Goal: Task Accomplishment & Management: Manage account settings

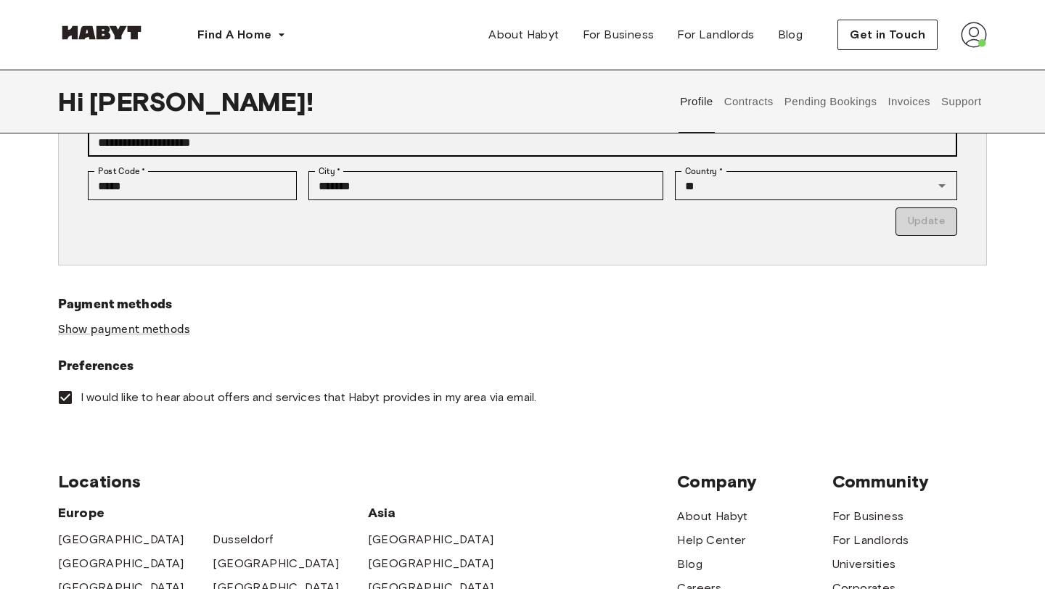
scroll to position [342, 0]
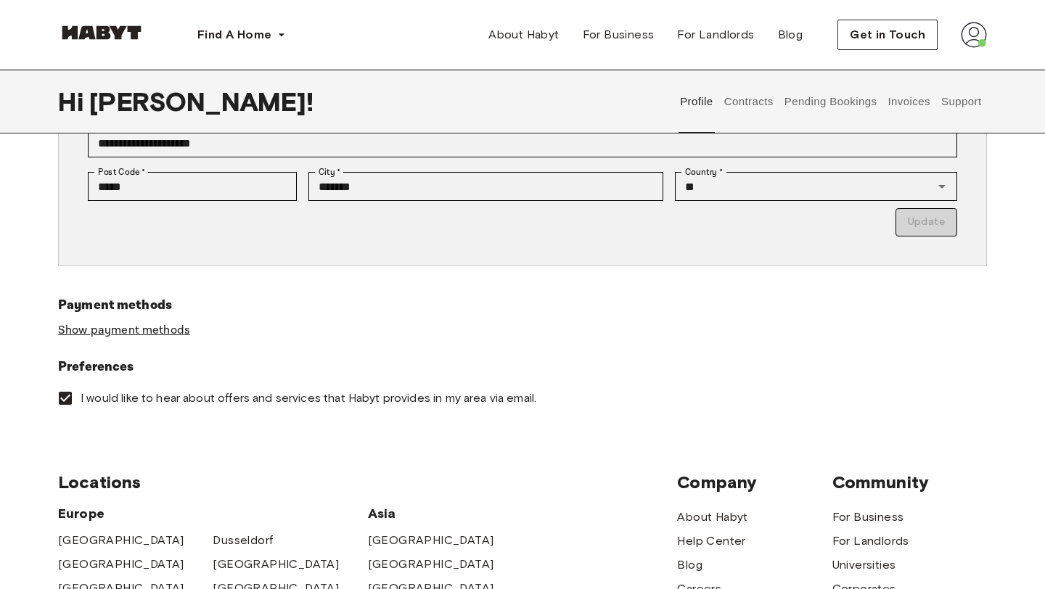
click at [168, 328] on link "Show payment methods" at bounding box center [124, 330] width 132 height 15
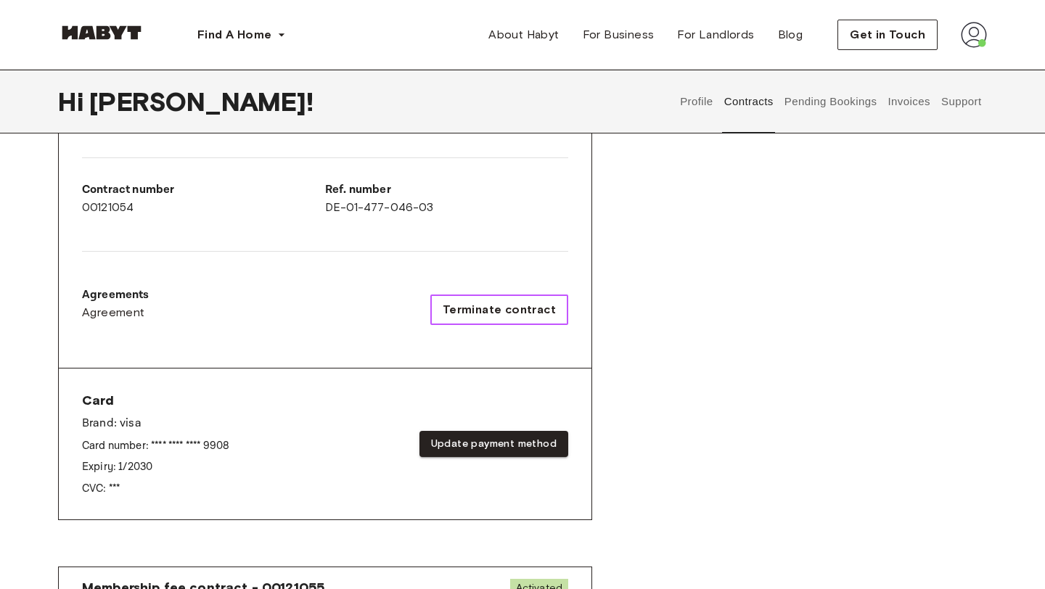
click at [518, 310] on span "Terminate contract" at bounding box center [499, 309] width 113 height 17
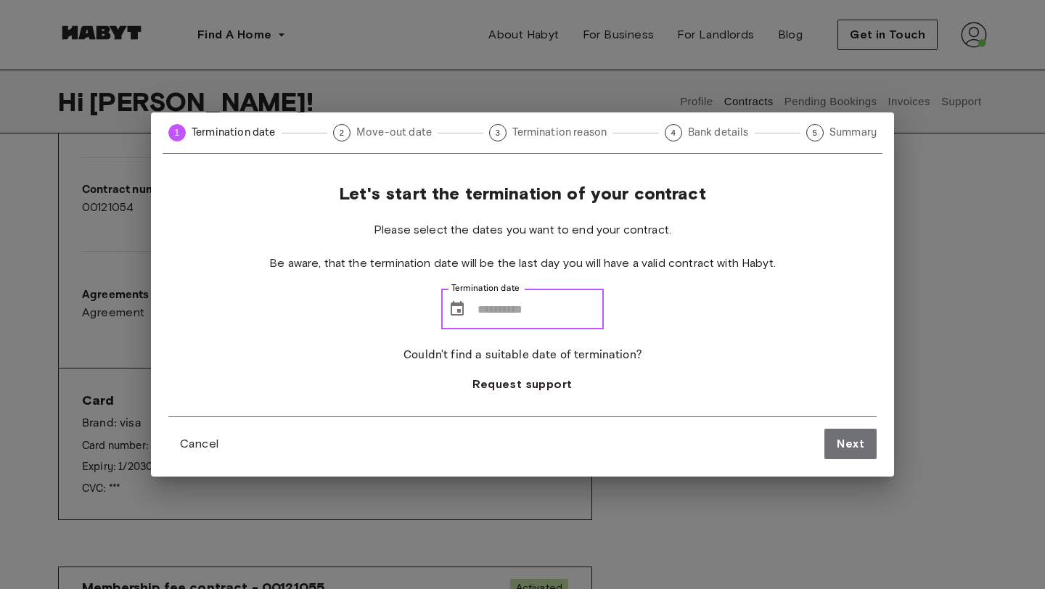
click at [479, 308] on input "Termination date" at bounding box center [540, 309] width 126 height 41
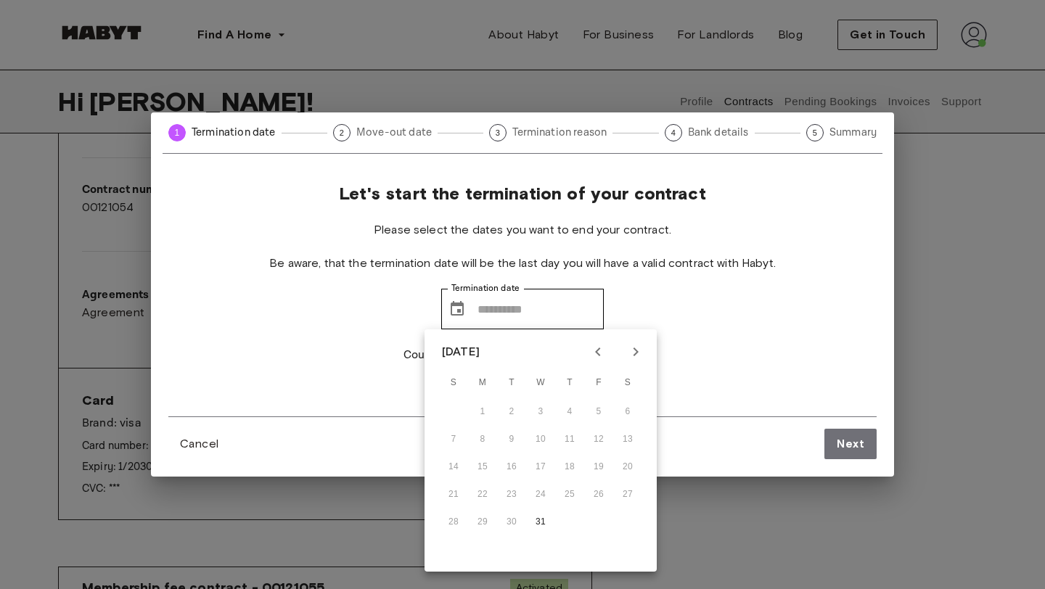
click at [480, 350] on div "[DATE]" at bounding box center [461, 351] width 38 height 17
click at [636, 350] on icon "Next month" at bounding box center [635, 352] width 5 height 9
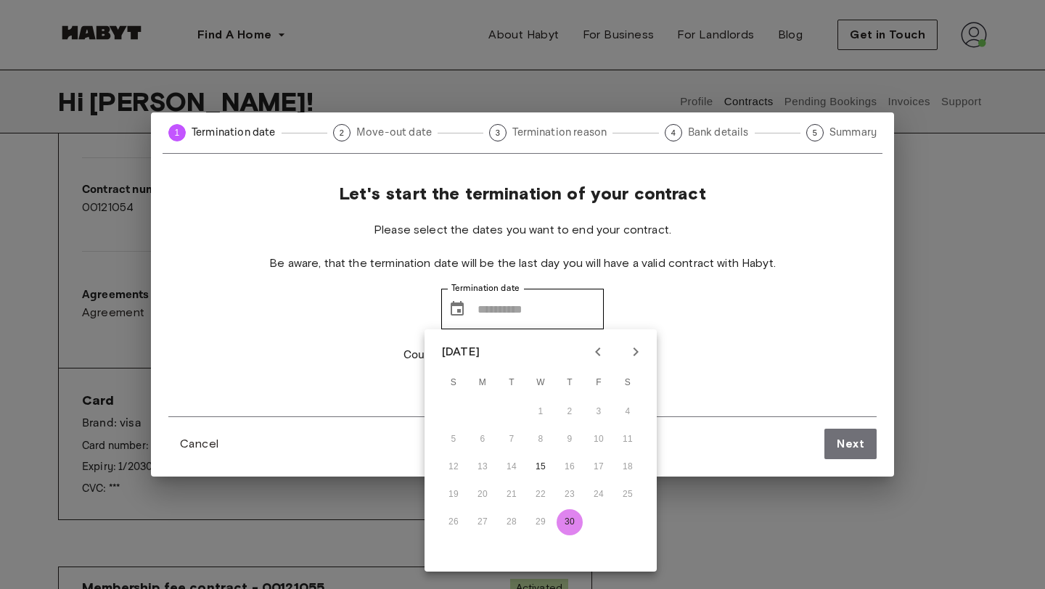
click at [567, 523] on button "30" at bounding box center [570, 522] width 26 height 26
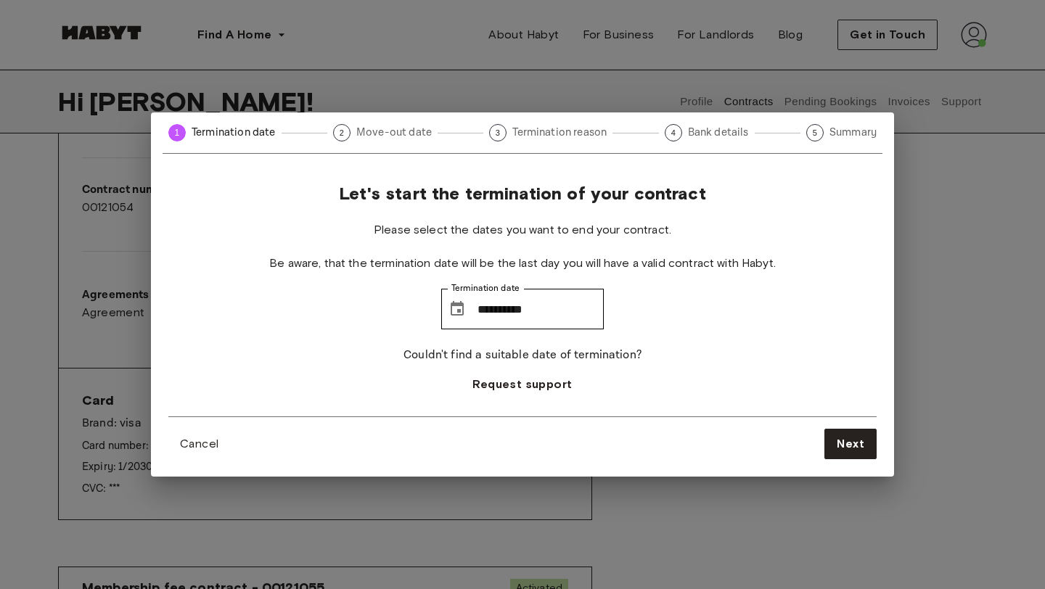
type input "**********"
click at [842, 441] on span "Next" at bounding box center [851, 443] width 28 height 17
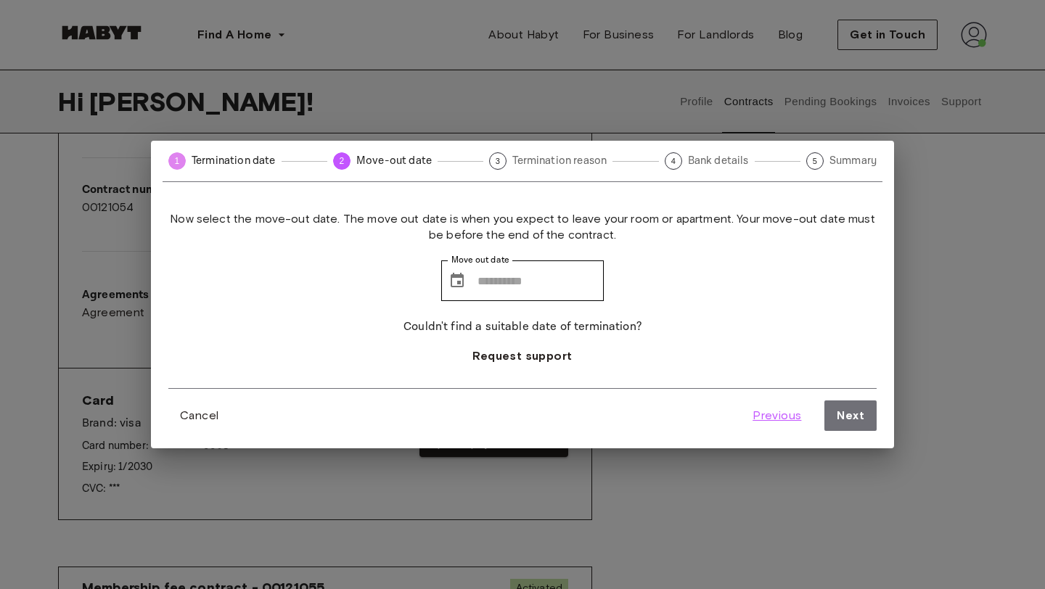
click at [766, 416] on span "Previous" at bounding box center [776, 415] width 49 height 17
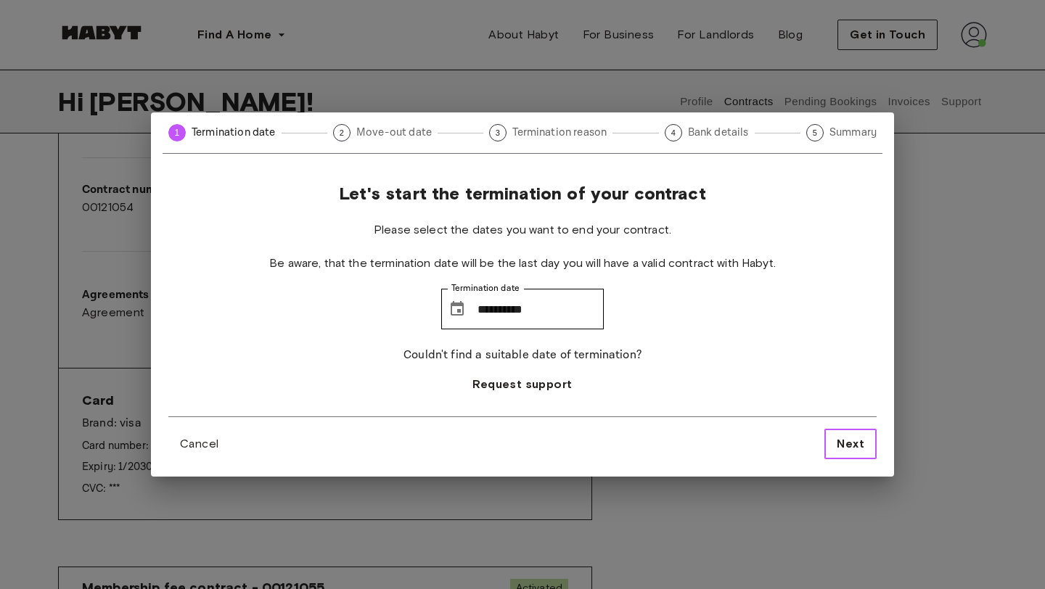
click at [835, 440] on button "Next" at bounding box center [850, 444] width 52 height 30
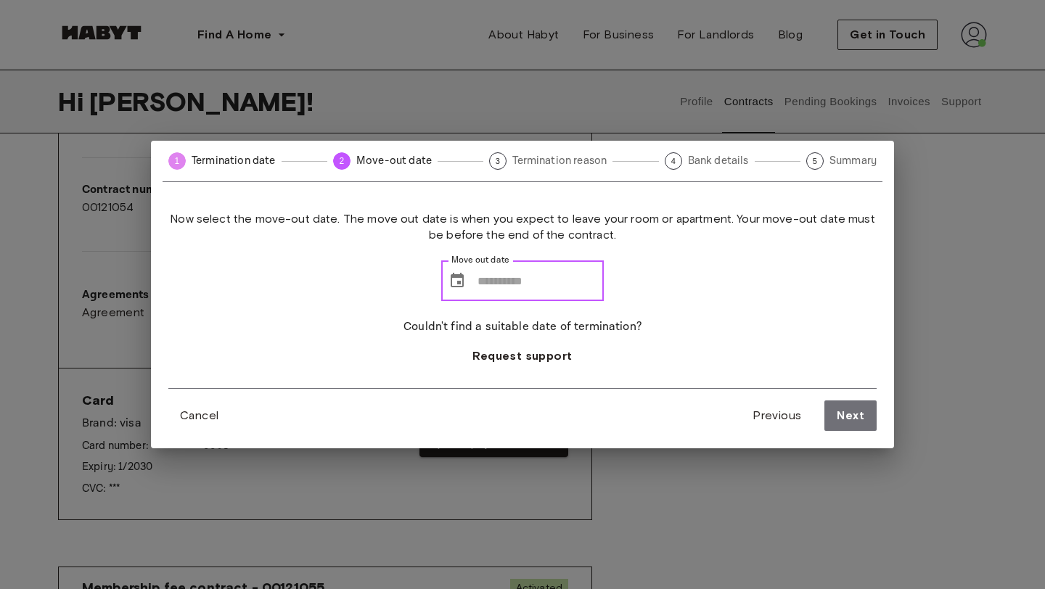
click at [523, 284] on input "Move out date" at bounding box center [540, 280] width 126 height 41
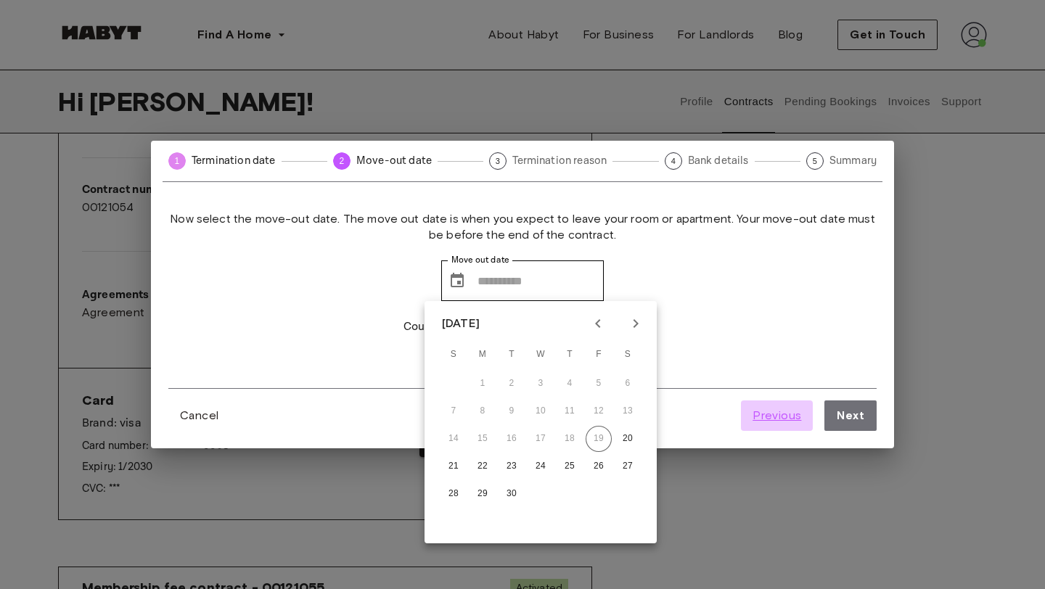
click at [779, 413] on span "Previous" at bounding box center [776, 415] width 49 height 17
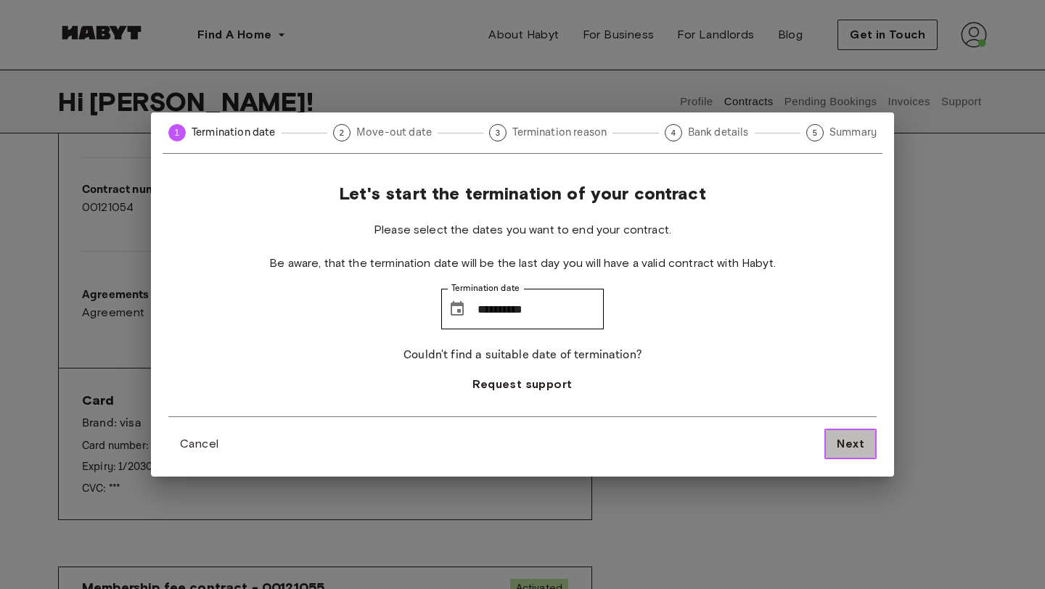
click at [861, 450] on span "Next" at bounding box center [851, 443] width 28 height 17
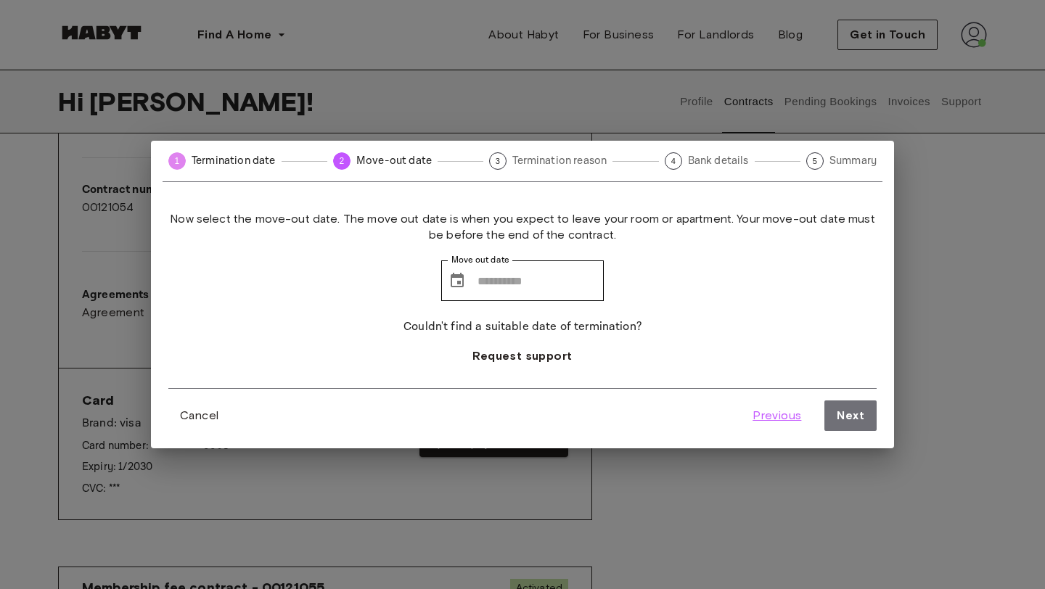
click at [771, 415] on span "Previous" at bounding box center [776, 415] width 49 height 17
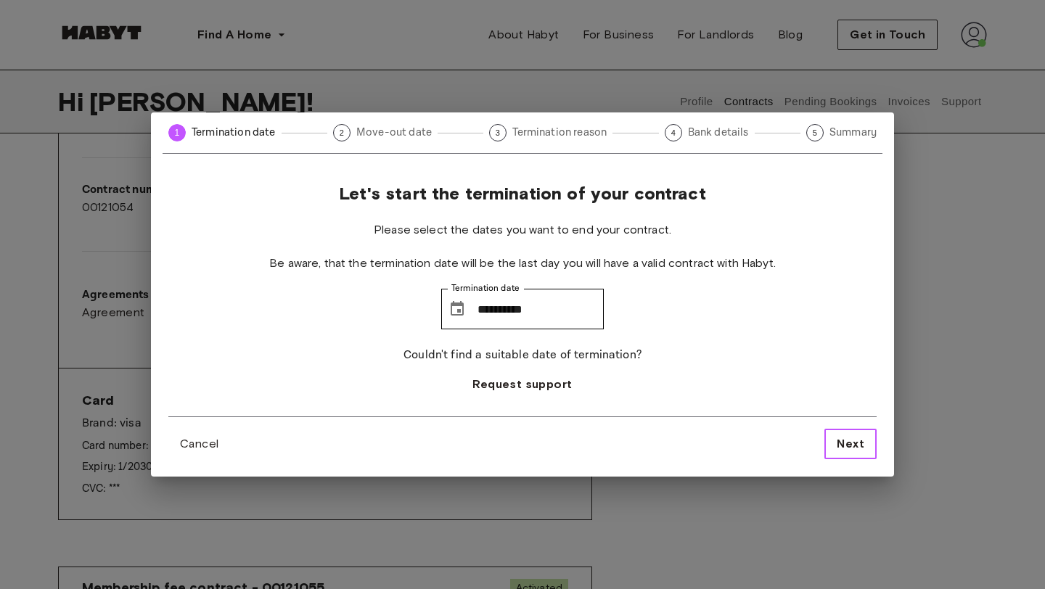
click at [852, 450] on span "Next" at bounding box center [851, 443] width 28 height 17
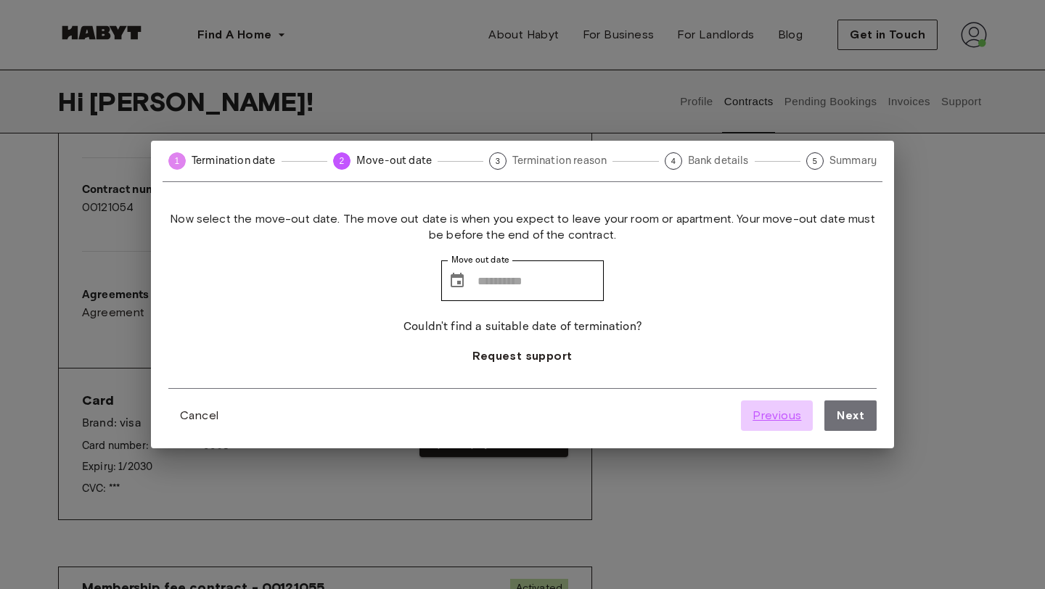
click at [769, 411] on span "Previous" at bounding box center [776, 415] width 49 height 17
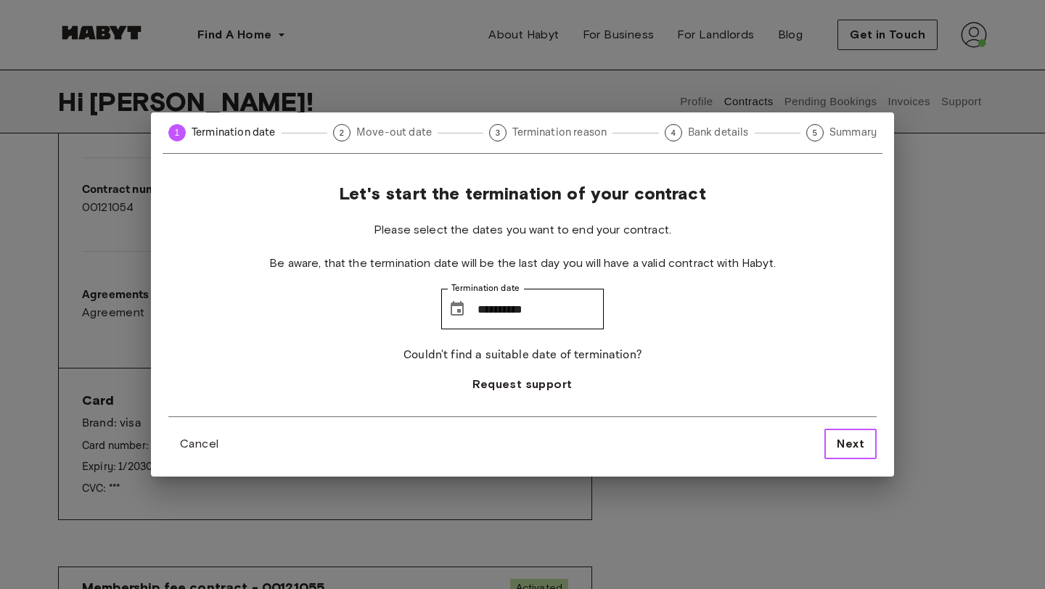
click at [850, 446] on span "Next" at bounding box center [851, 443] width 28 height 17
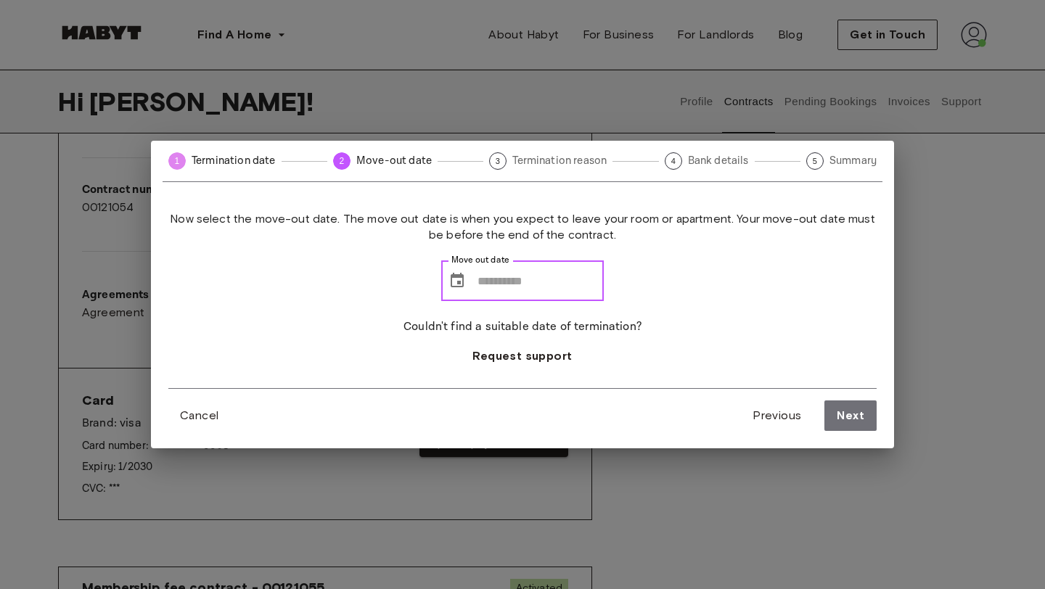
click at [487, 278] on input "Move out date" at bounding box center [540, 280] width 126 height 41
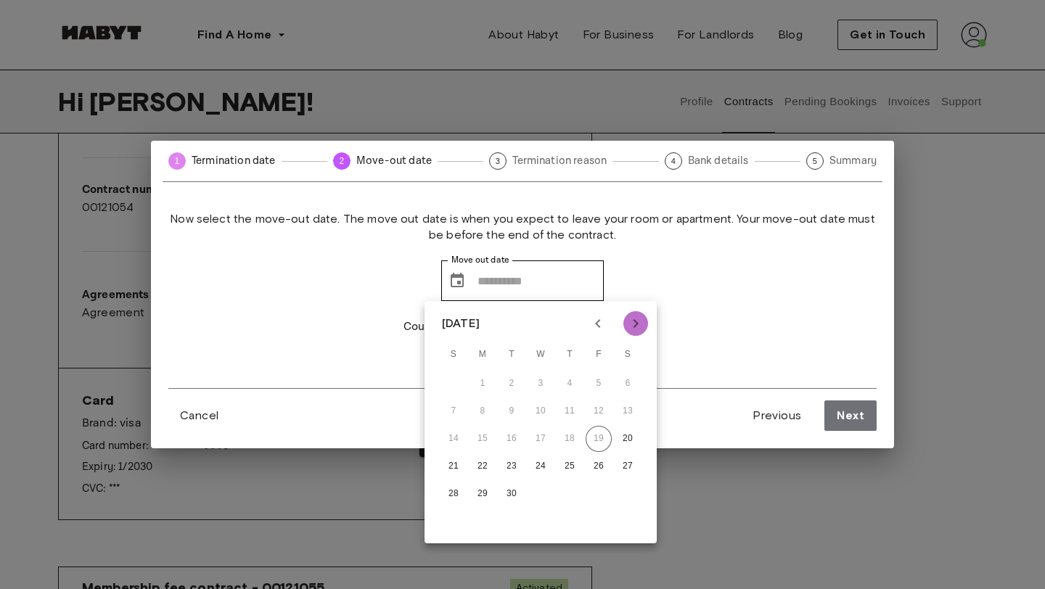
click at [636, 321] on icon "Next month" at bounding box center [635, 323] width 17 height 17
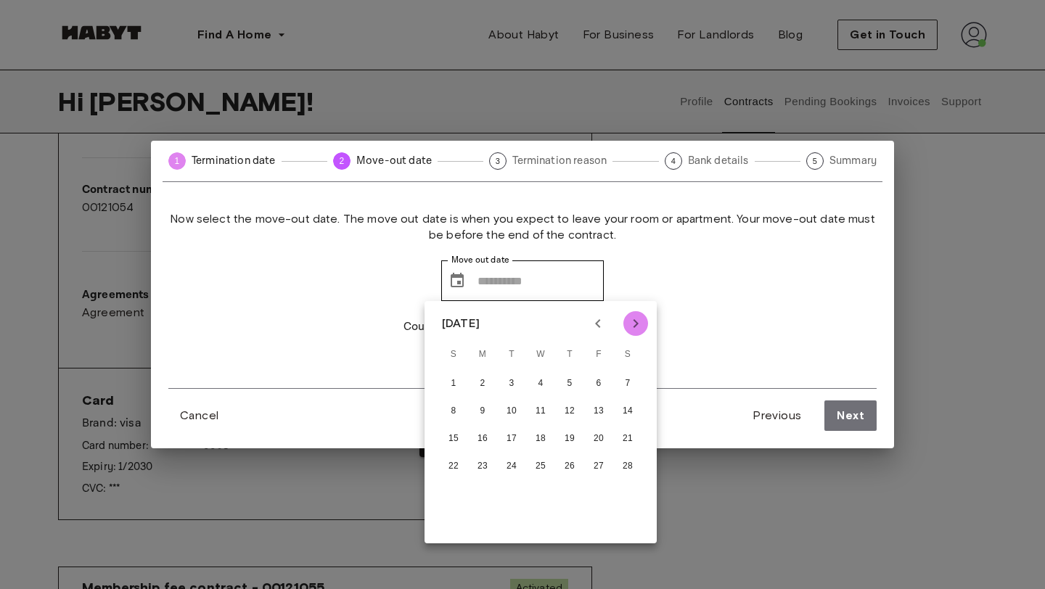
click at [636, 321] on icon "Next month" at bounding box center [635, 323] width 17 height 17
click at [371, 319] on div "Now select the move-out date. The move out date is when you expect to leave you…" at bounding box center [522, 299] width 708 height 177
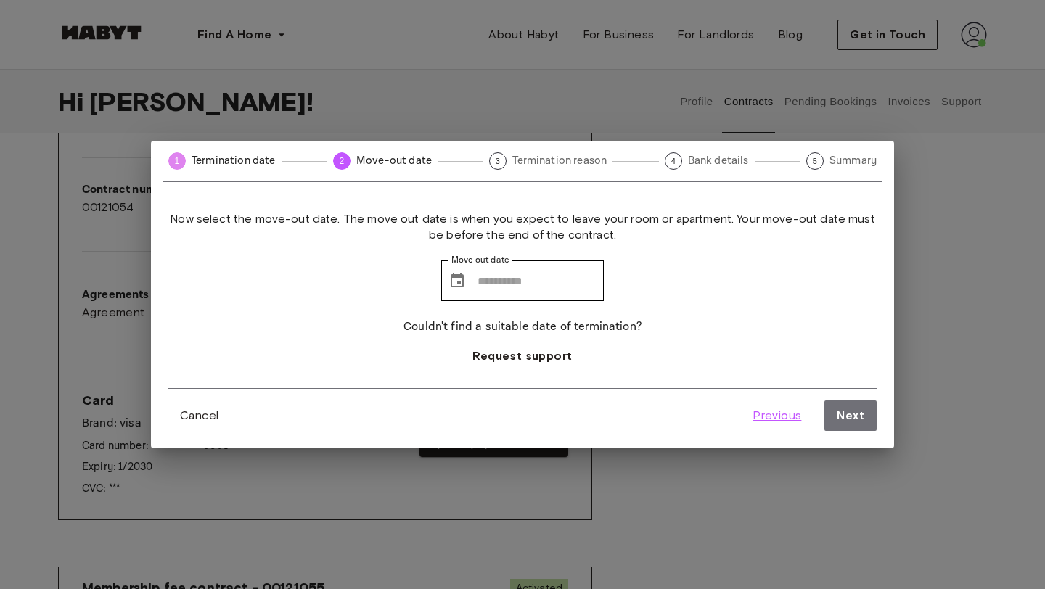
click at [763, 412] on span "Previous" at bounding box center [776, 415] width 49 height 17
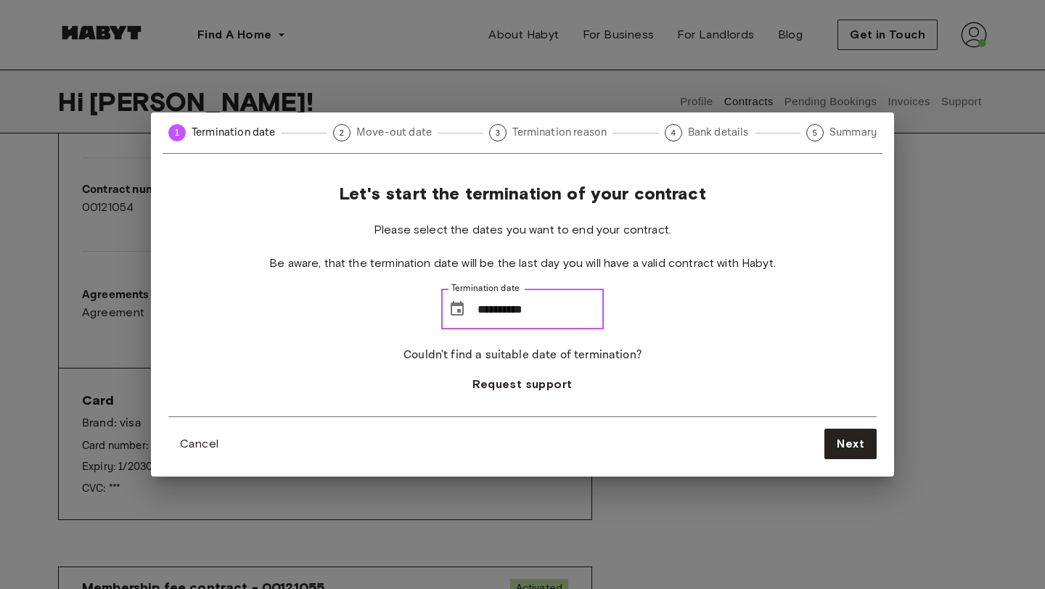
click at [533, 316] on input "**********" at bounding box center [540, 309] width 126 height 41
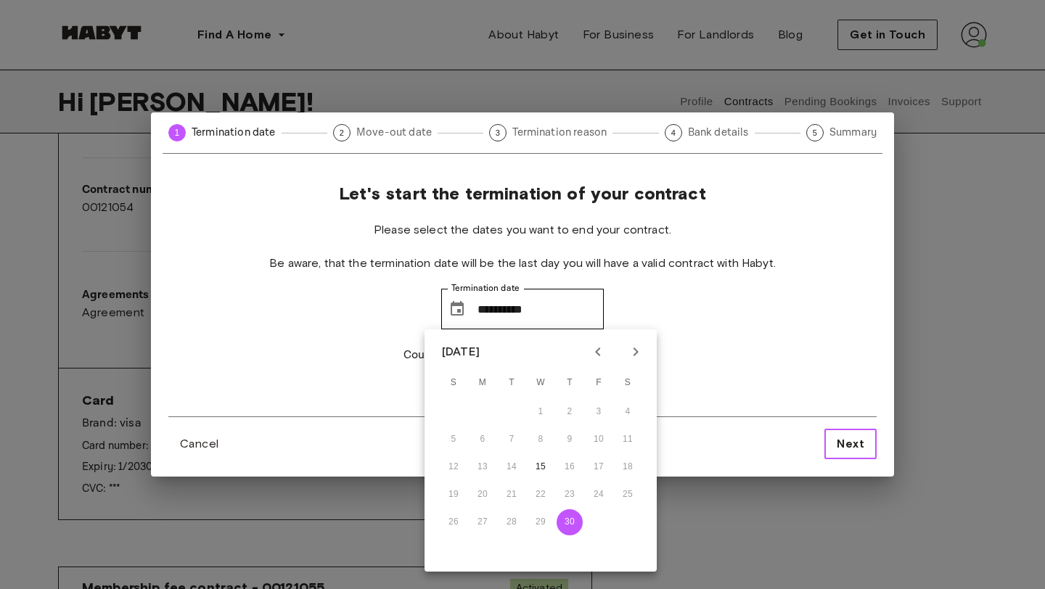
click at [852, 447] on span "Next" at bounding box center [851, 443] width 28 height 17
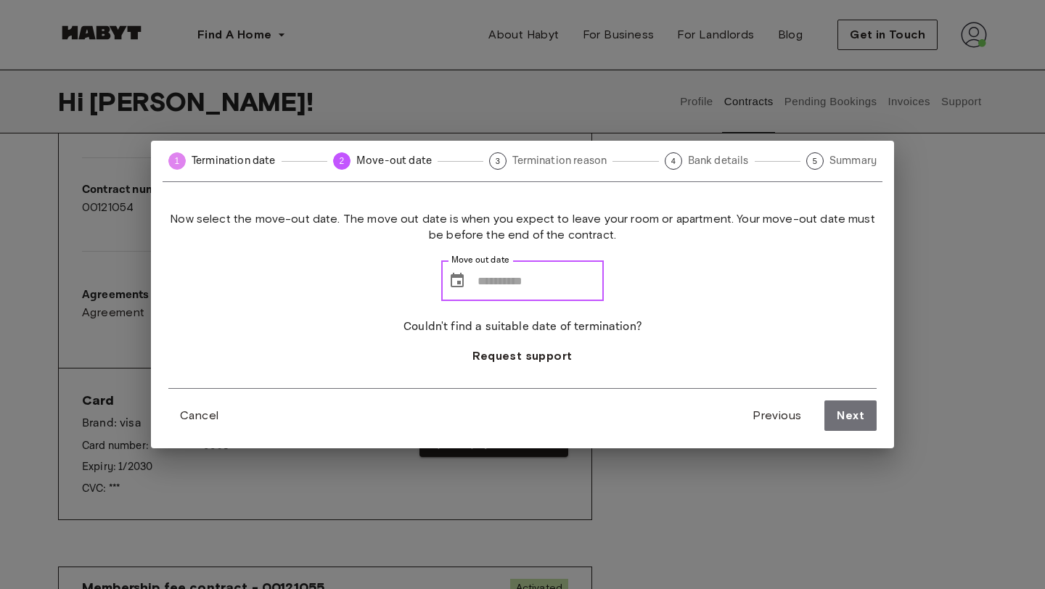
click at [522, 278] on input "Move out date" at bounding box center [540, 280] width 126 height 41
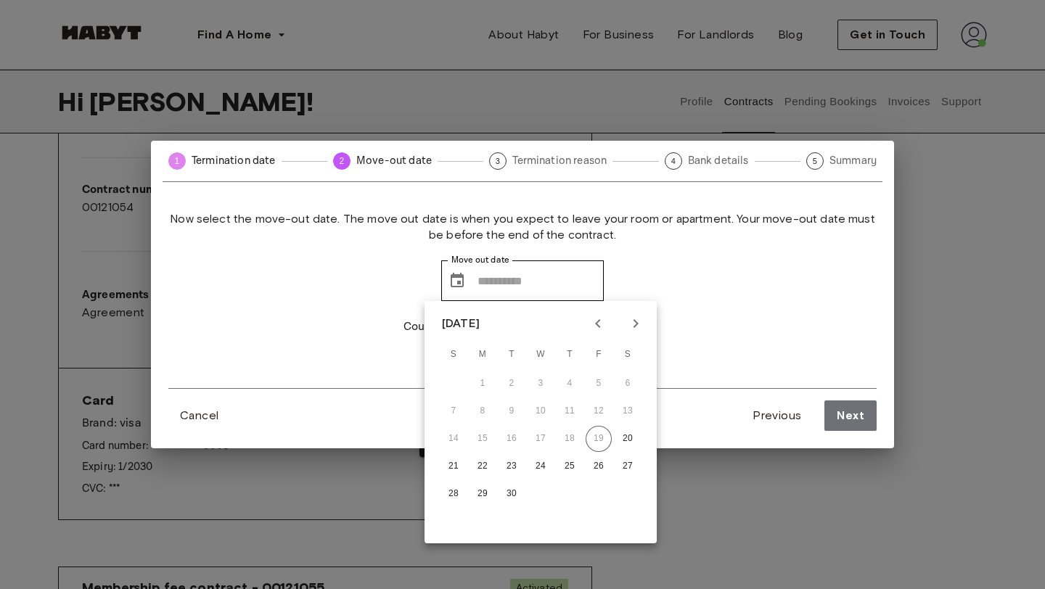
click at [649, 327] on div "[DATE]" at bounding box center [540, 324] width 232 height 22
click at [639, 319] on icon "Next month" at bounding box center [635, 323] width 17 height 17
click at [639, 318] on icon "Next month" at bounding box center [635, 323] width 17 height 17
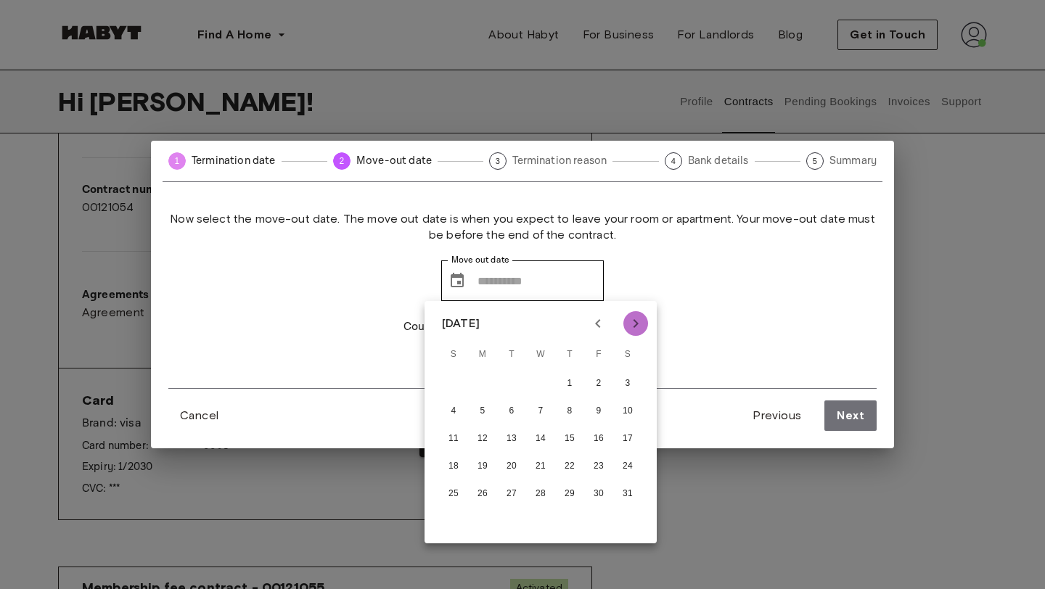
click at [639, 318] on icon "Next month" at bounding box center [635, 323] width 17 height 17
click at [639, 319] on icon "Next month" at bounding box center [635, 323] width 17 height 17
click at [595, 327] on icon "Previous month" at bounding box center [597, 323] width 17 height 17
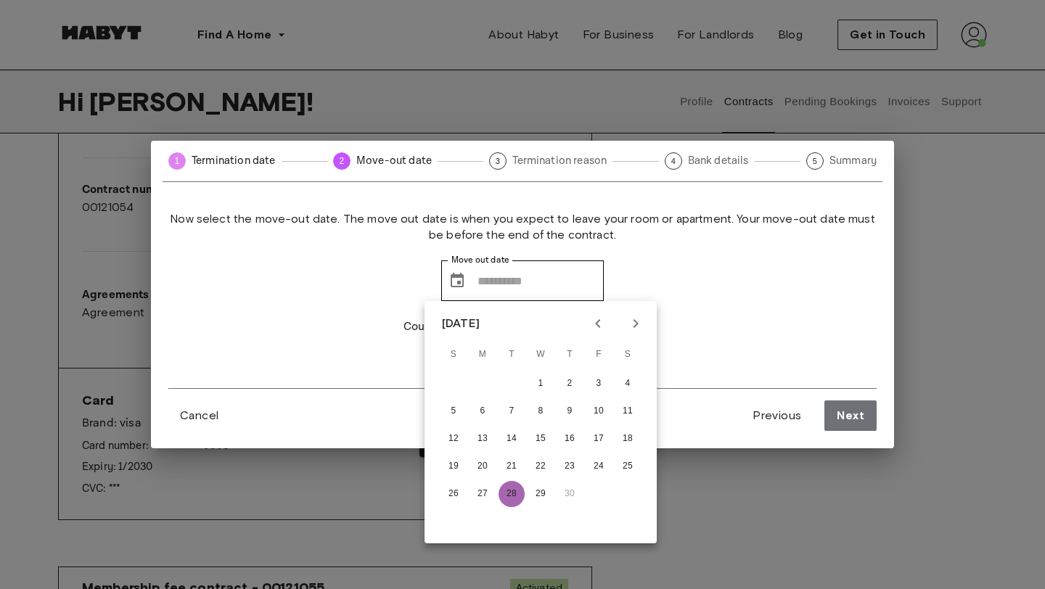
click at [519, 493] on button "28" at bounding box center [511, 494] width 26 height 26
type input "**********"
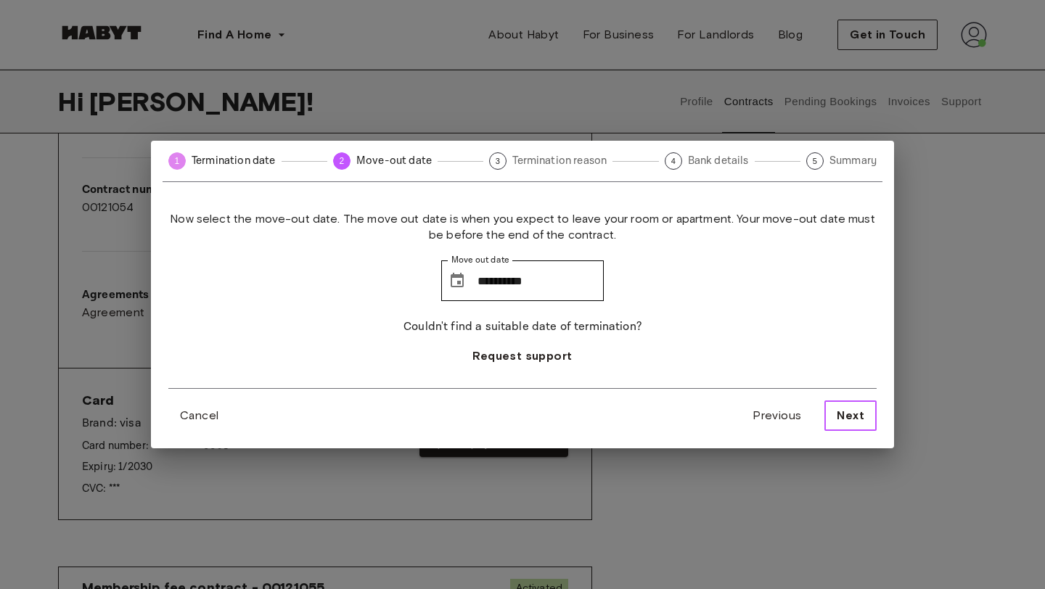
click at [853, 414] on span "Next" at bounding box center [851, 415] width 28 height 17
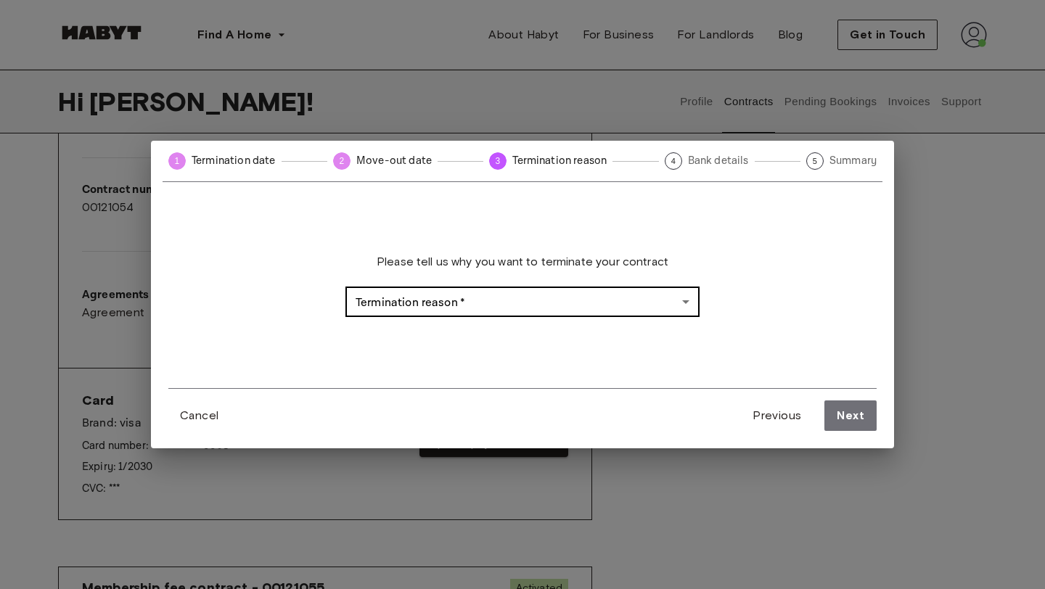
click at [574, 298] on body "Find A Home [GEOGRAPHIC_DATA] [GEOGRAPHIC_DATA] [GEOGRAPHIC_DATA] [GEOGRAPHIC_D…" at bounding box center [522, 597] width 1045 height 1879
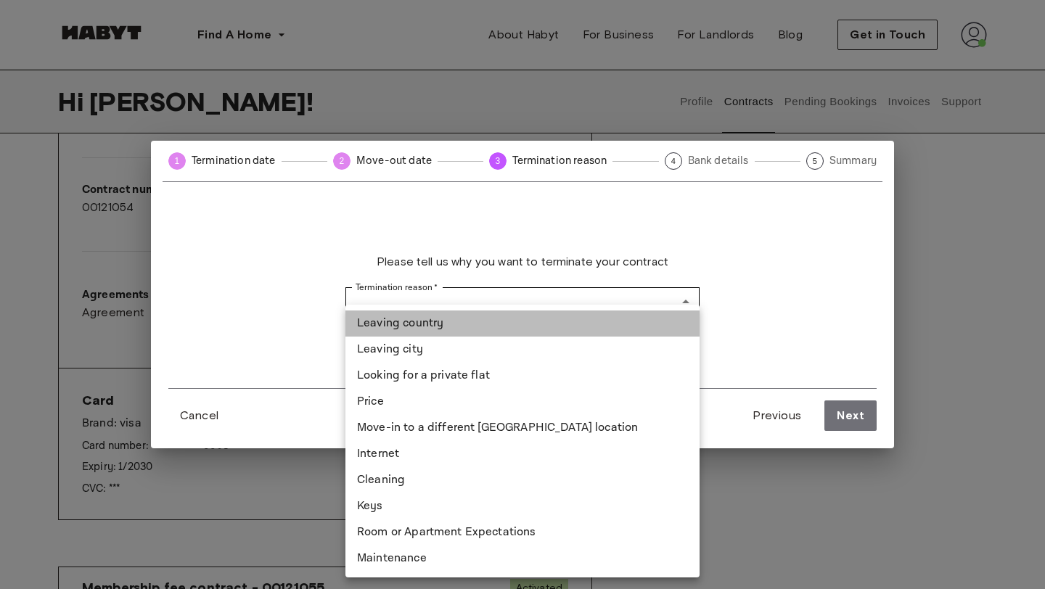
click at [551, 314] on li "Leaving country" at bounding box center [522, 324] width 354 height 26
type input "**********"
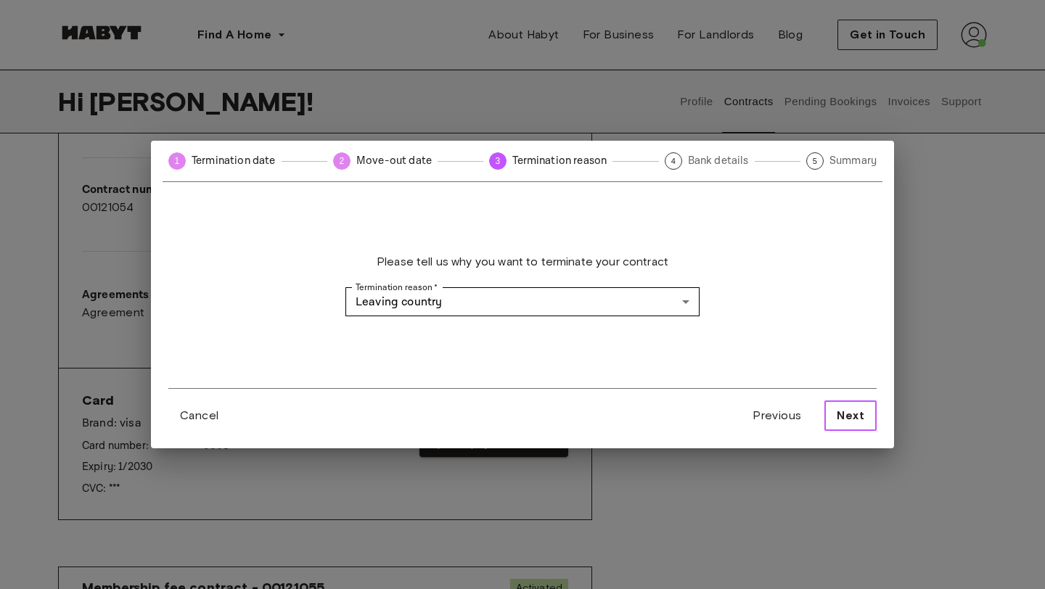
click at [863, 416] on span "Next" at bounding box center [851, 415] width 28 height 17
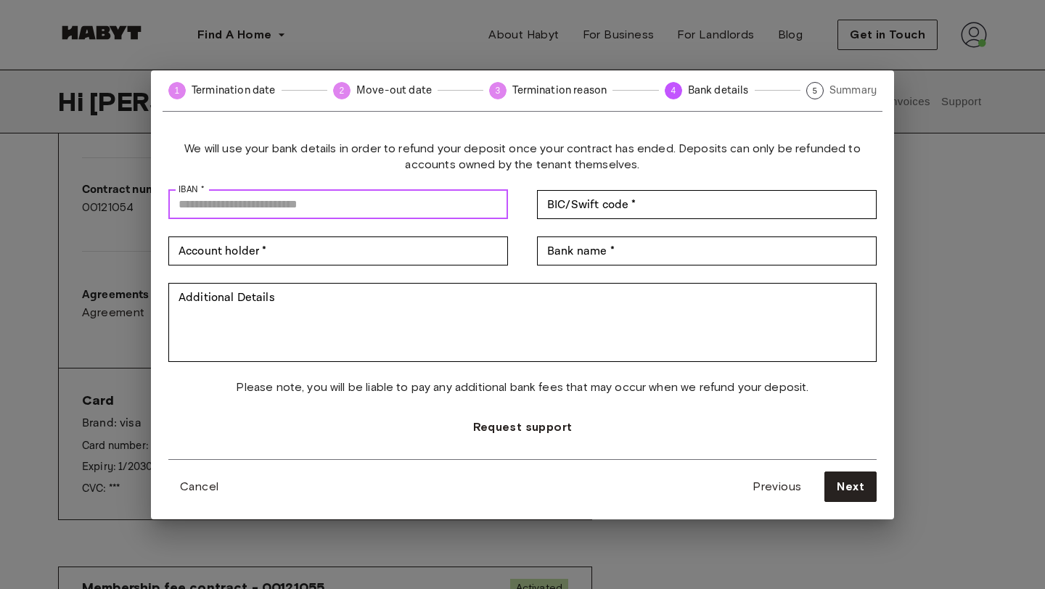
click at [329, 205] on input "IBAN *" at bounding box center [338, 204] width 340 height 29
type input "*"
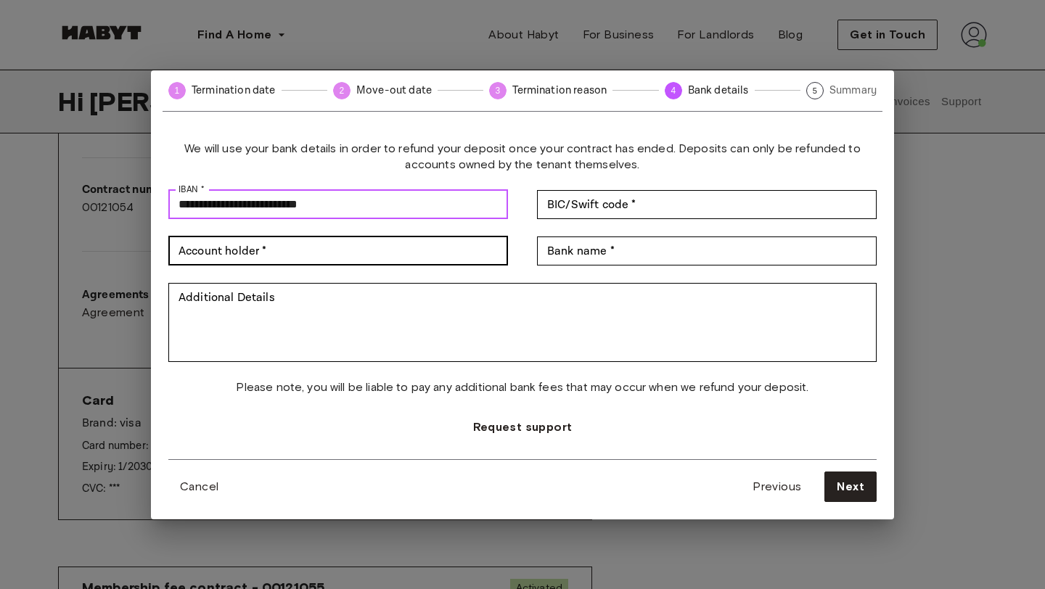
type input "**********"
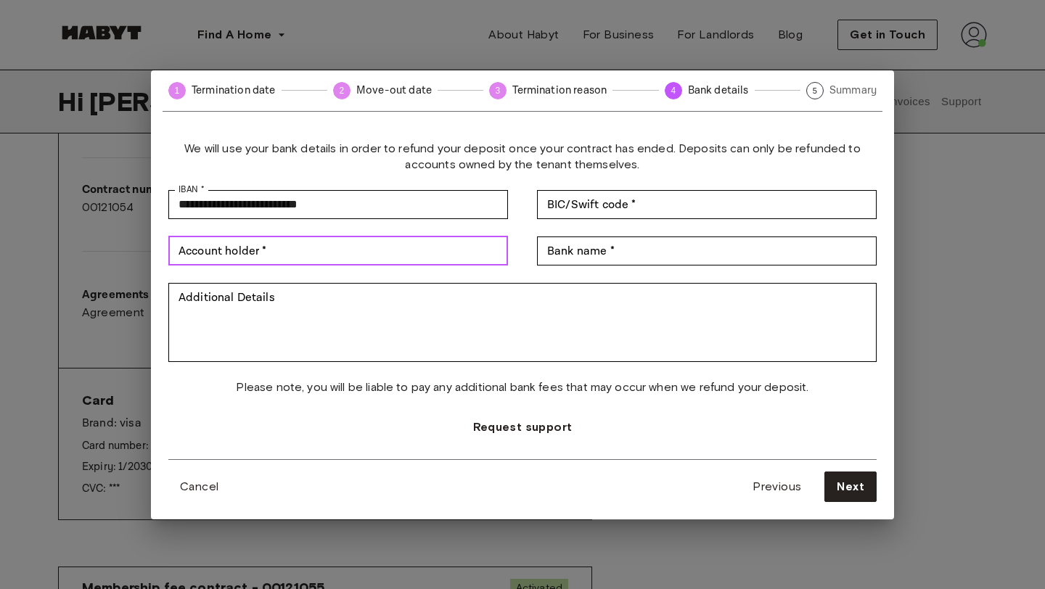
click at [319, 257] on input "Account holder *" at bounding box center [338, 251] width 340 height 29
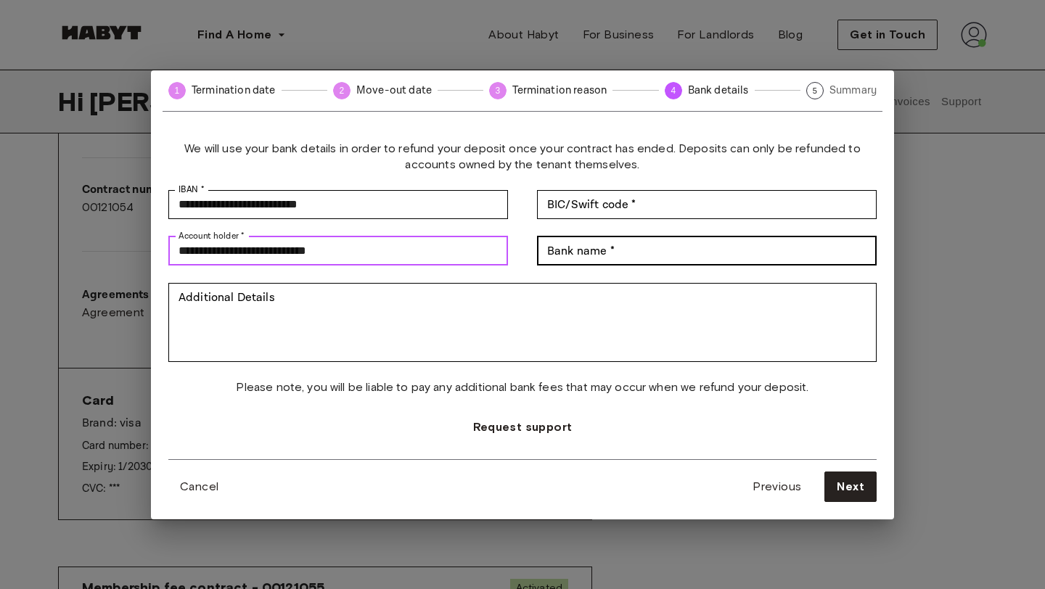
type input "**********"
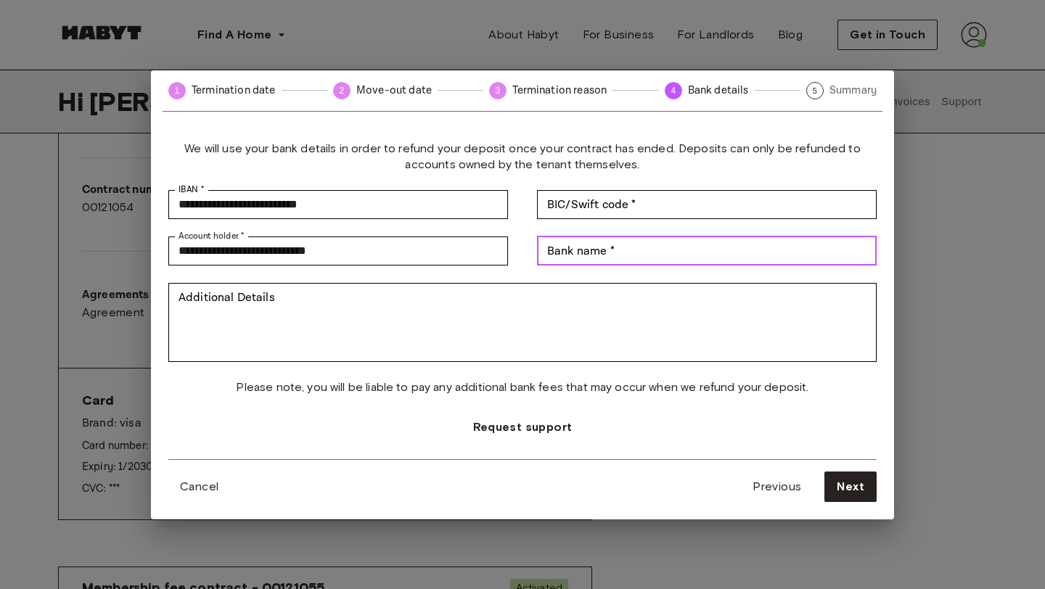
click at [577, 253] on input "Bank name *" at bounding box center [707, 251] width 340 height 29
type input "**********"
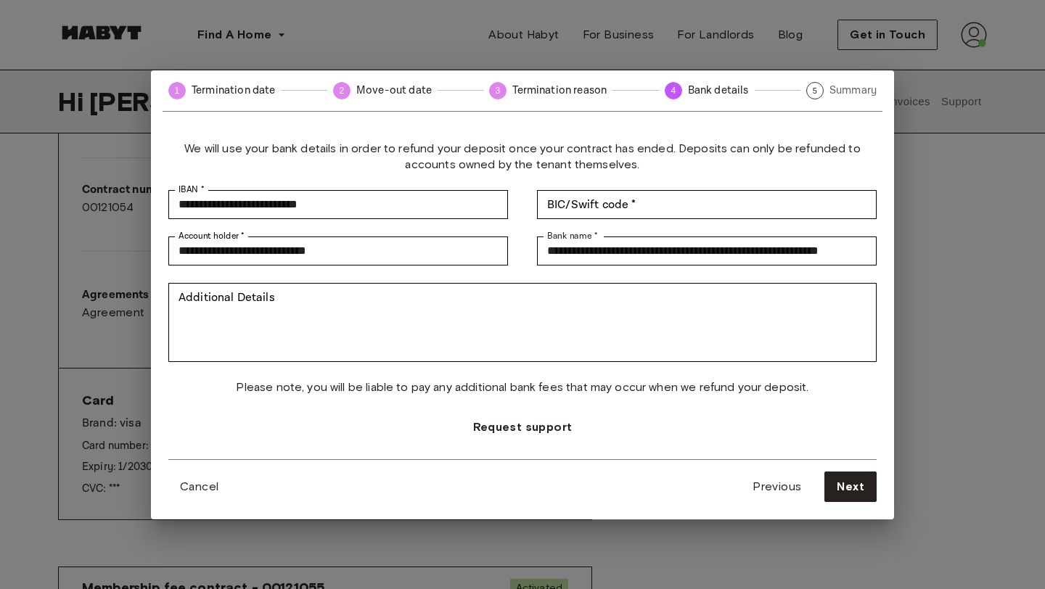
click at [526, 258] on div "**********" at bounding box center [522, 251] width 708 height 29
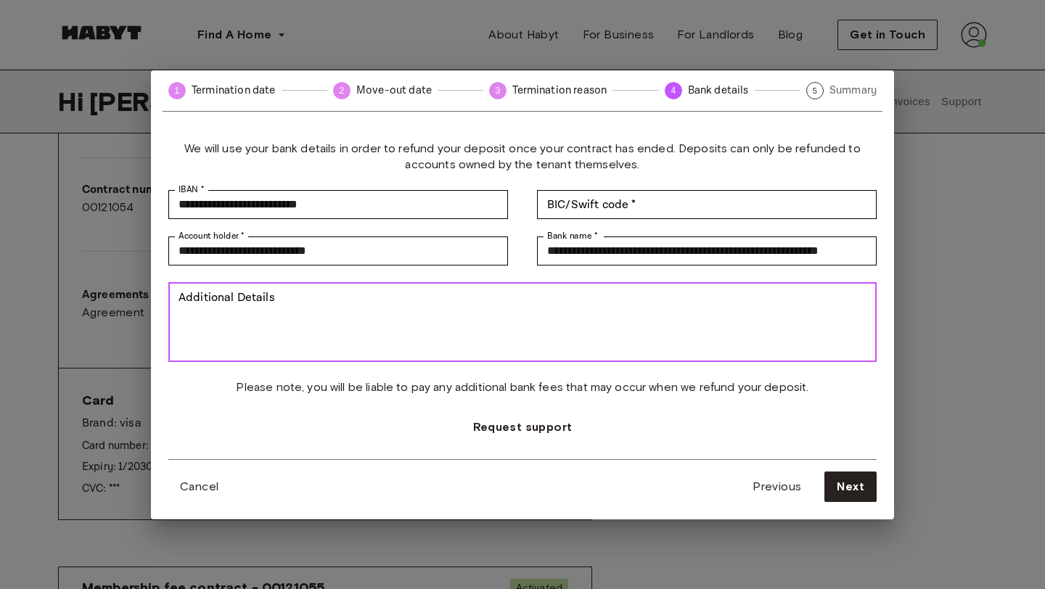
click at [515, 304] on textarea "Additional Details" at bounding box center [522, 322] width 688 height 67
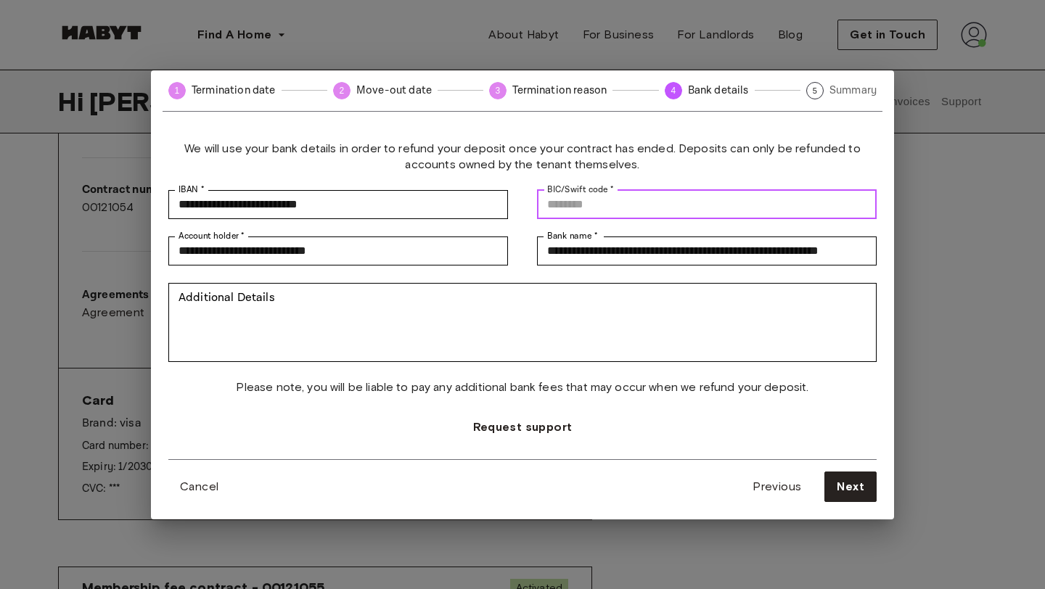
click at [561, 205] on input "BIC/Swift code *" at bounding box center [707, 204] width 340 height 29
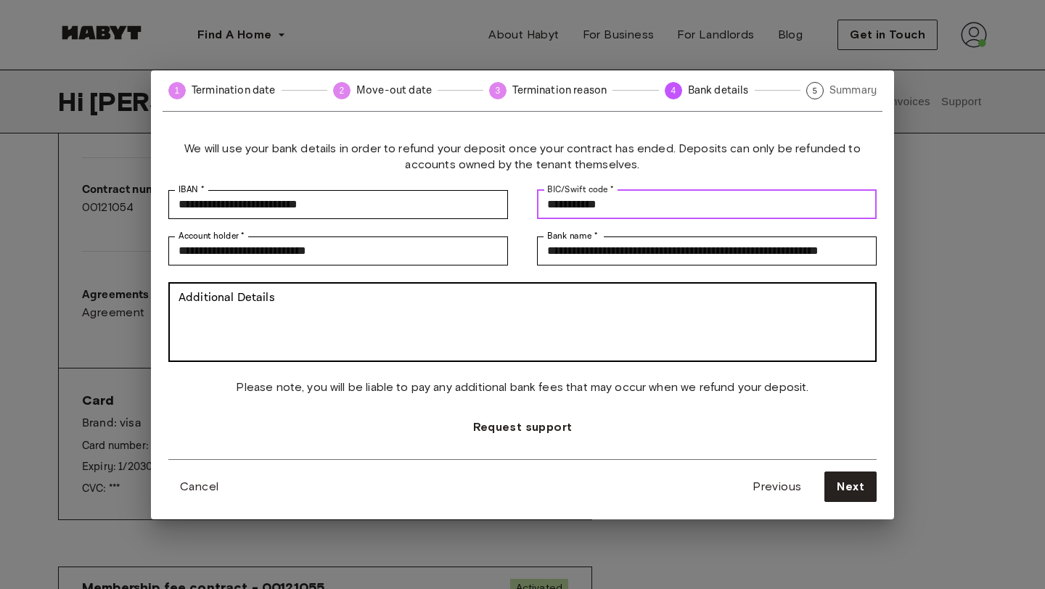
type input "**********"
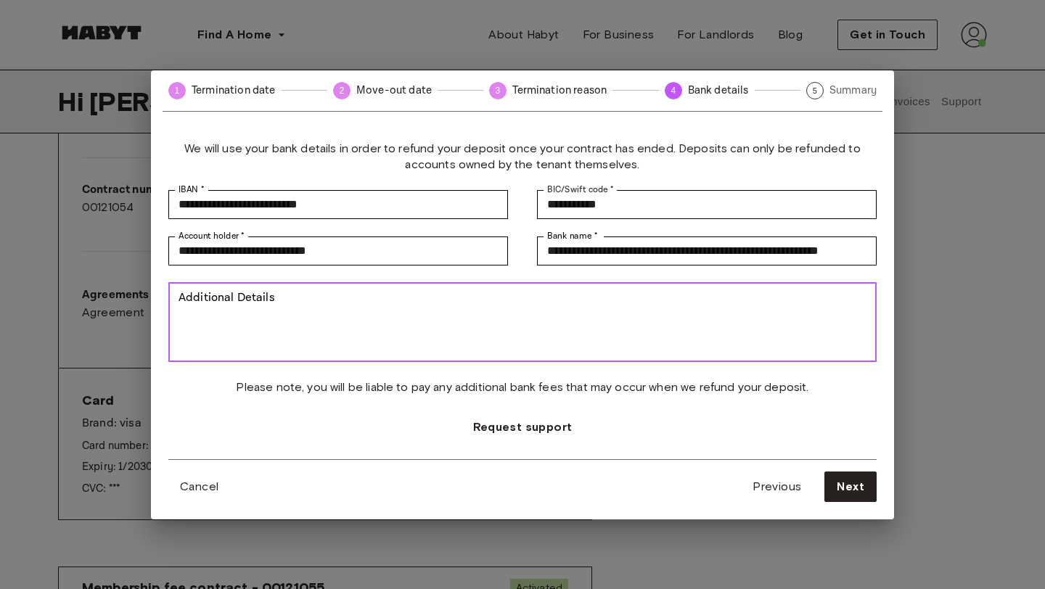
click at [346, 334] on textarea "Additional Details" at bounding box center [522, 322] width 688 height 67
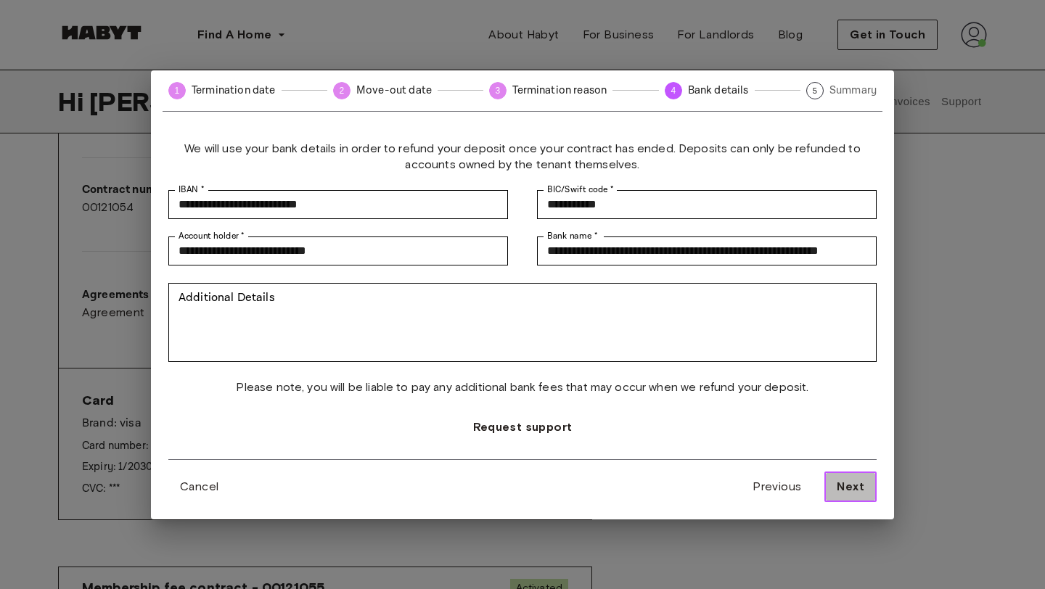
click at [850, 482] on span "Next" at bounding box center [851, 486] width 28 height 17
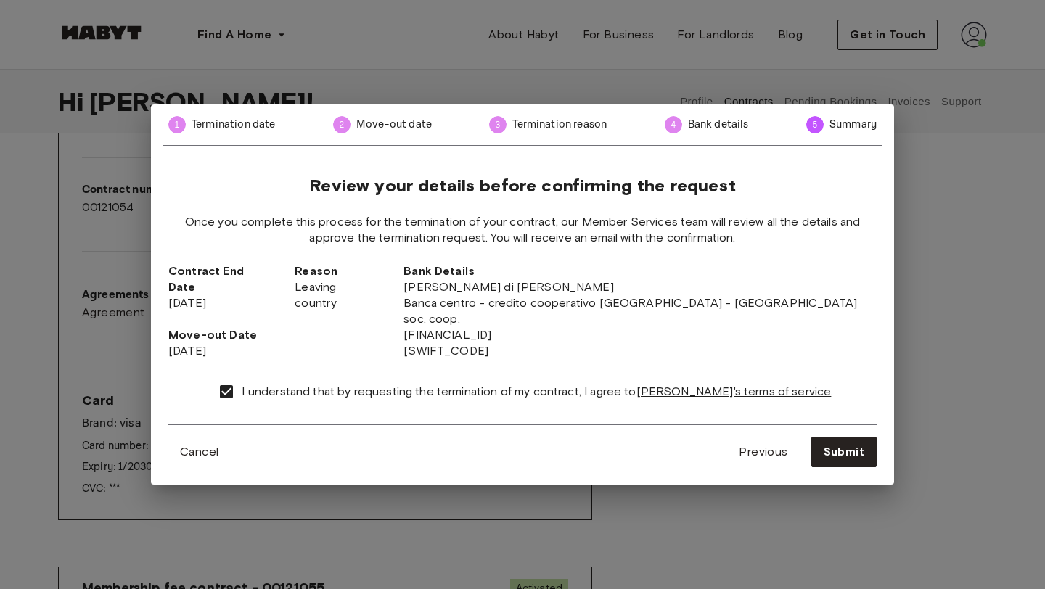
click at [607, 361] on div "Review your details before confirming the request Once you complete this proces…" at bounding box center [522, 300] width 708 height 250
click at [869, 443] on button "Submit" at bounding box center [843, 452] width 65 height 30
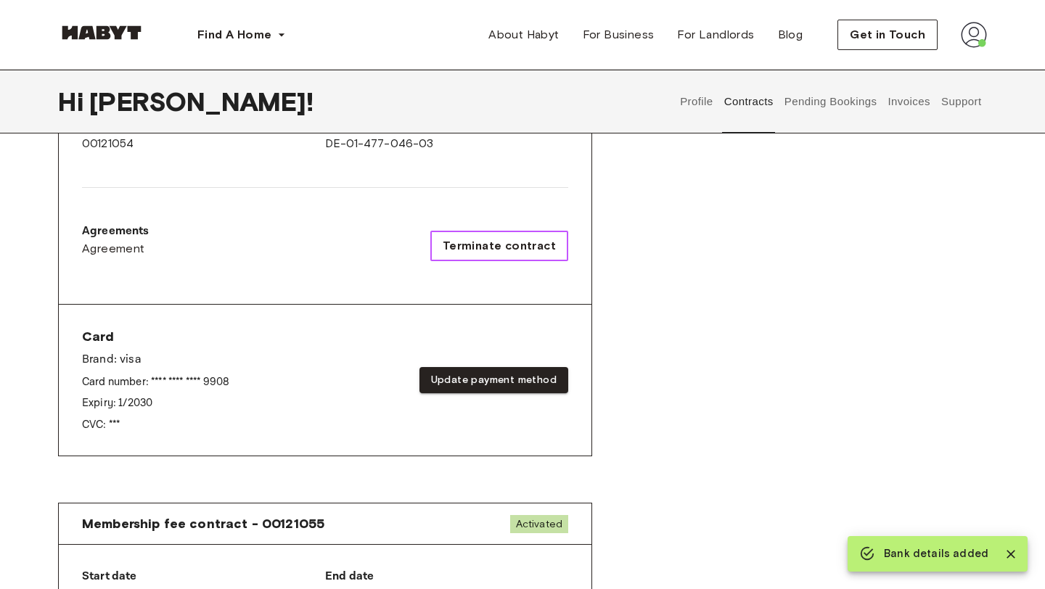
scroll to position [408, 0]
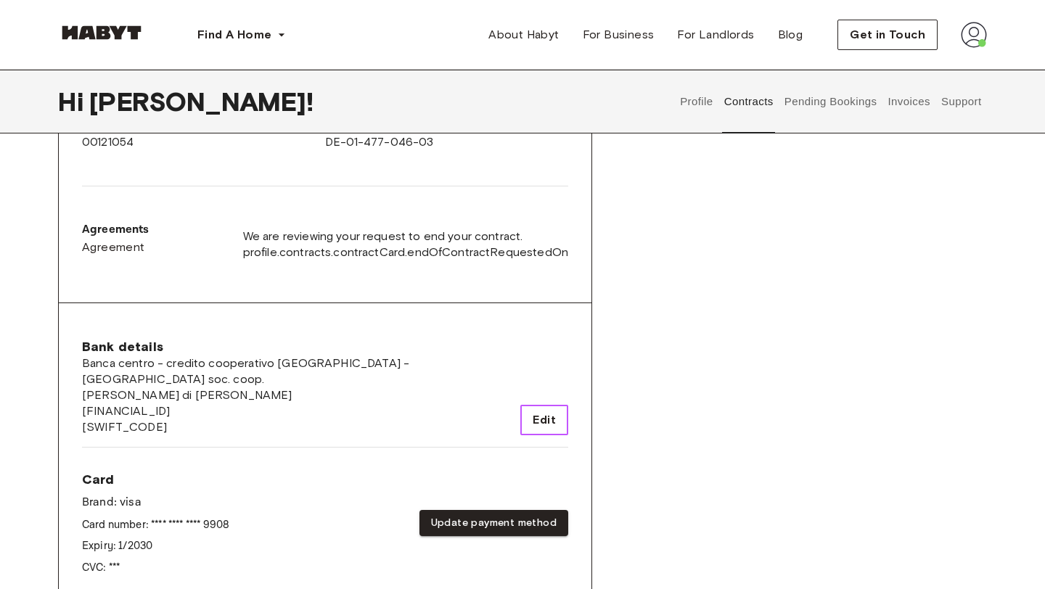
click at [536, 411] on span "Edit" at bounding box center [544, 419] width 23 height 17
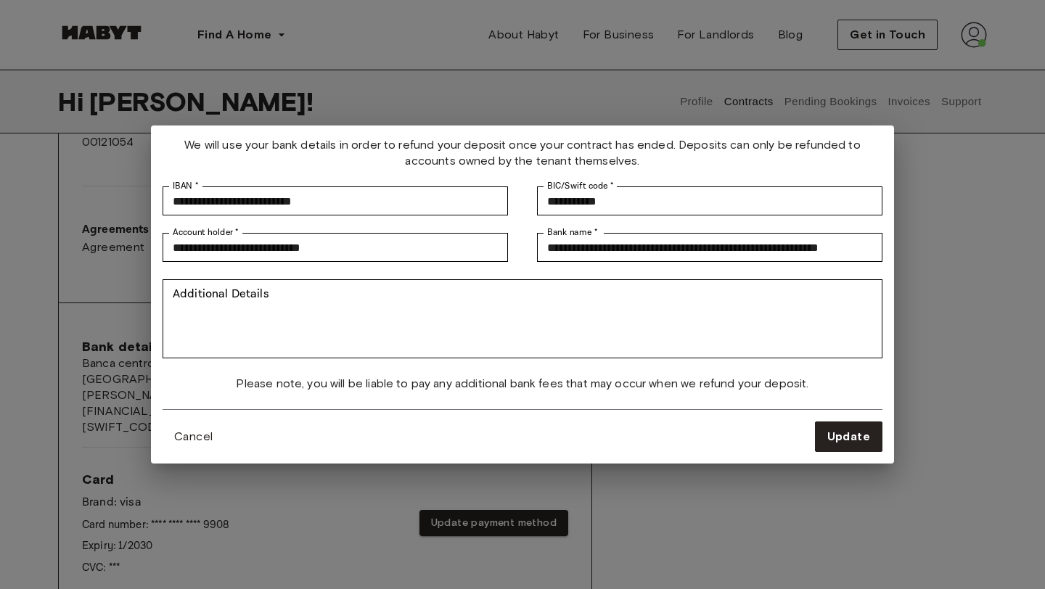
click at [826, 484] on div "**********" at bounding box center [522, 294] width 1045 height 589
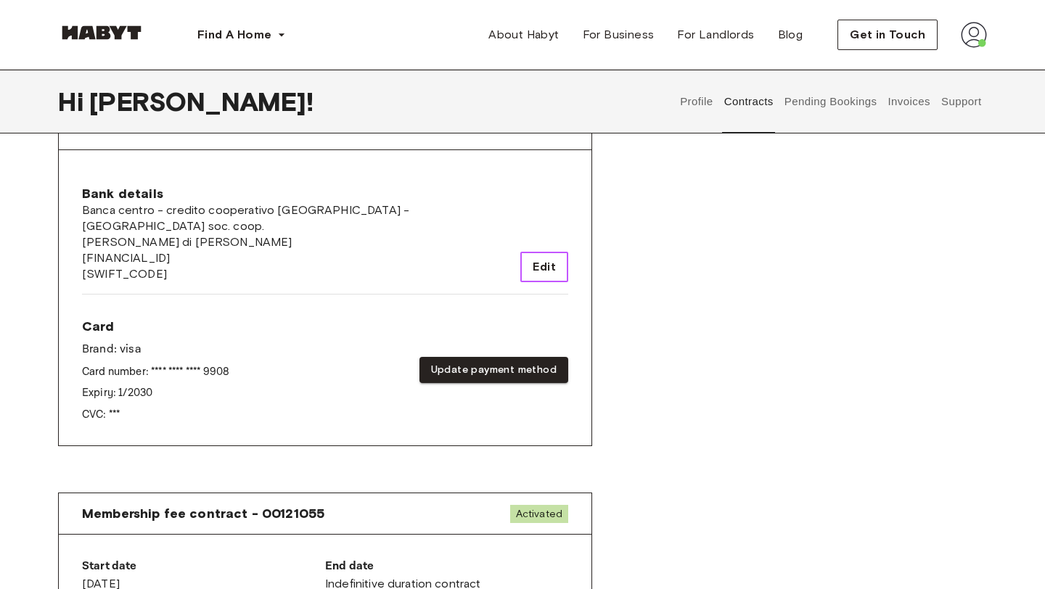
scroll to position [565, 0]
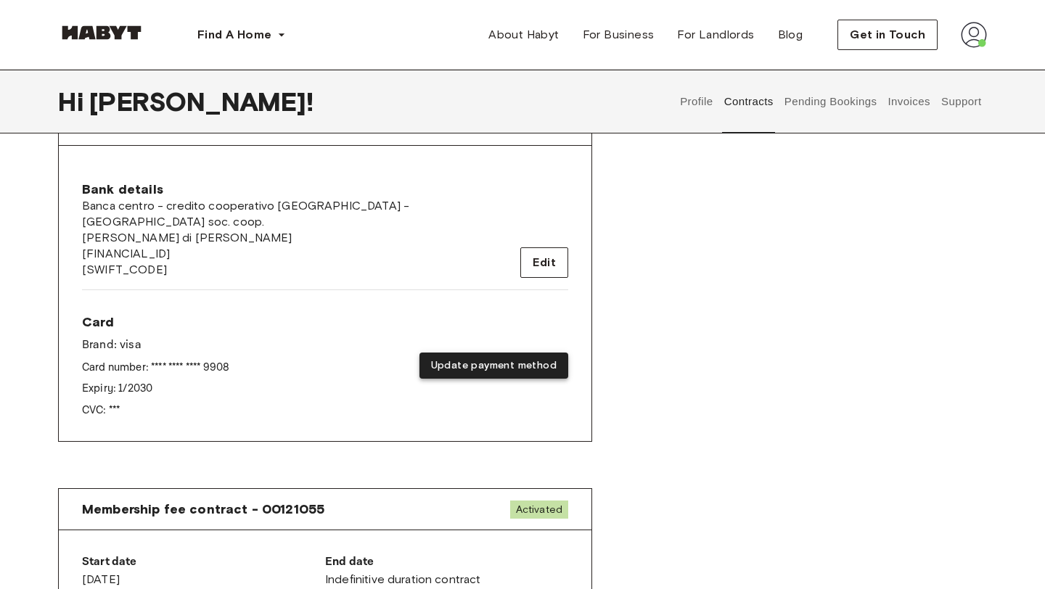
click at [468, 353] on button "Update payment method" at bounding box center [493, 366] width 149 height 27
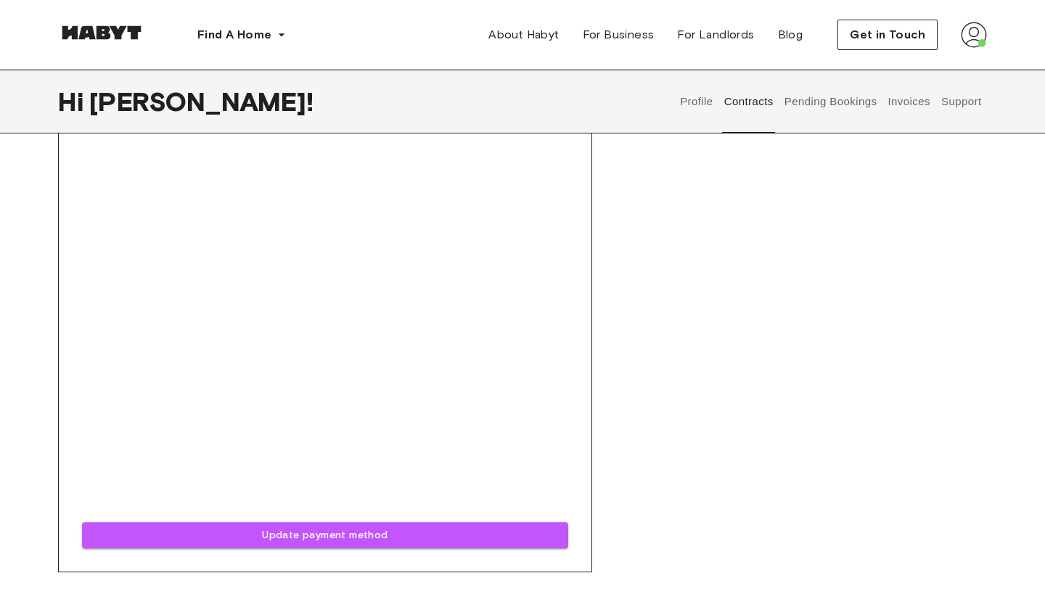
scroll to position [1022, 0]
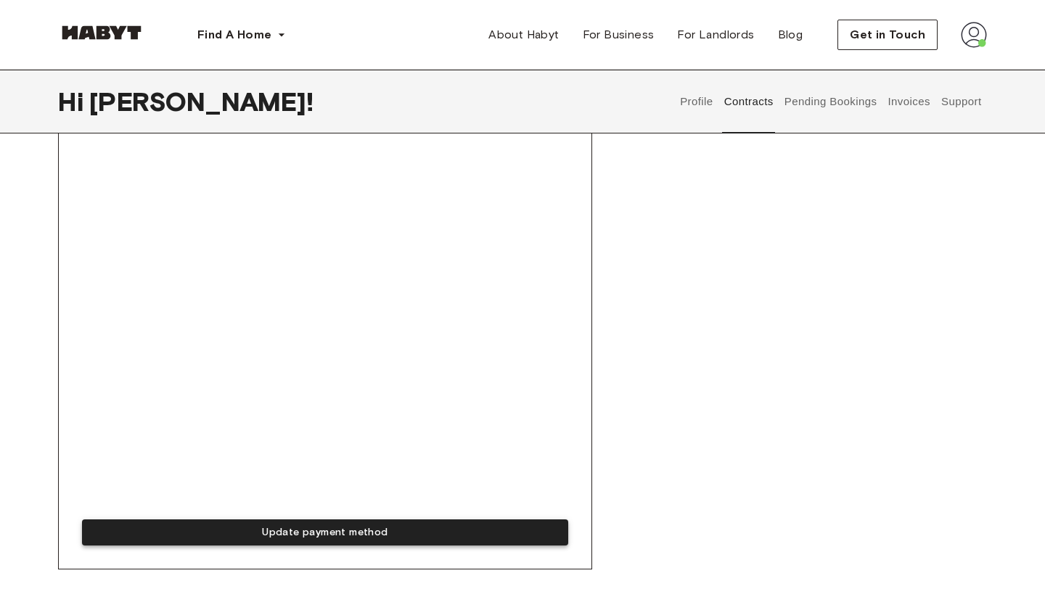
click at [175, 524] on button "Update payment method" at bounding box center [325, 533] width 486 height 27
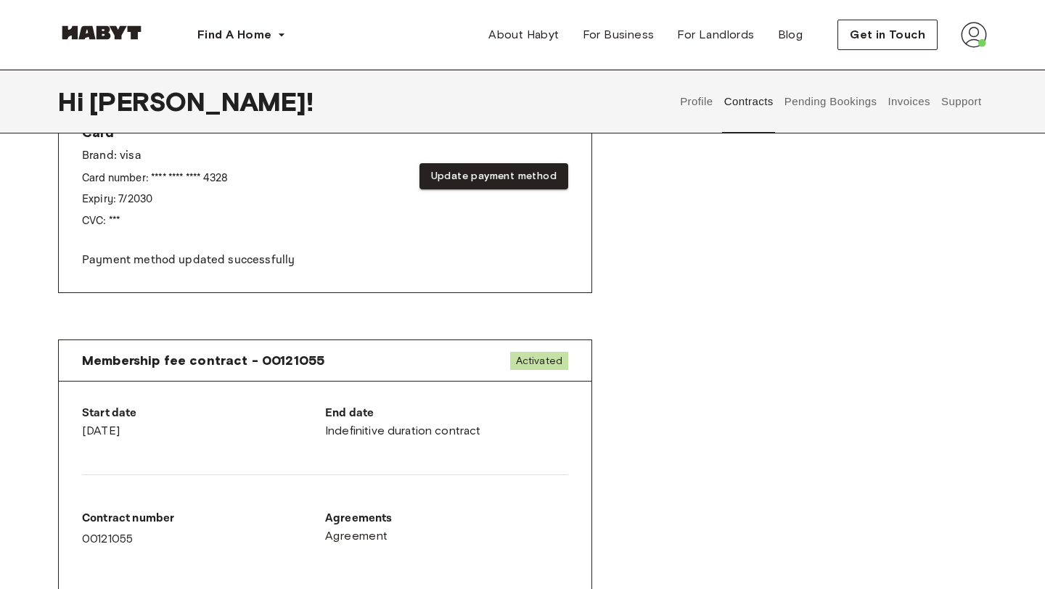
scroll to position [762, 0]
